Goal: Find specific page/section: Find specific page/section

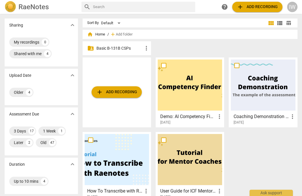
click at [114, 48] on p "Basic B-131B CSPs" at bounding box center [119, 48] width 46 height 6
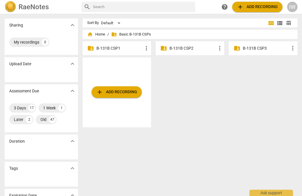
click at [250, 47] on p "B-131B CSP3" at bounding box center [265, 48] width 46 height 6
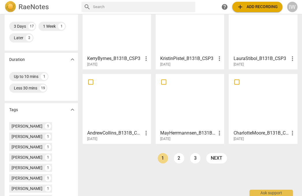
scroll to position [119, 0]
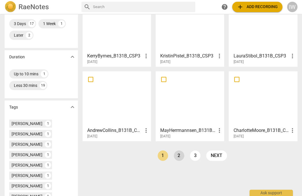
click at [178, 153] on link "2" at bounding box center [179, 155] width 10 height 10
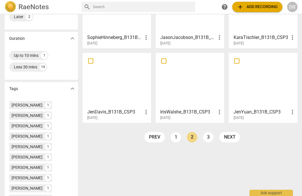
scroll to position [139, 0]
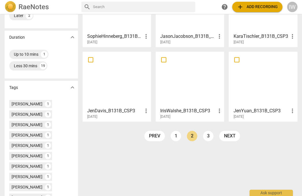
click at [186, 91] on div at bounding box center [190, 79] width 64 height 51
